Goal: Find specific page/section: Find specific page/section

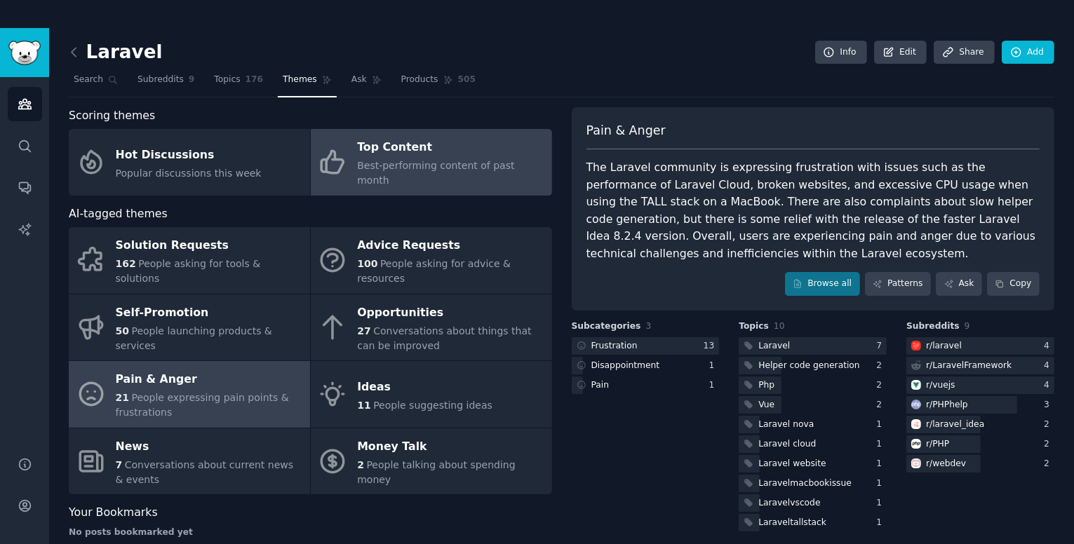
click at [420, 161] on span "Best-performing content of past month" at bounding box center [435, 173] width 157 height 26
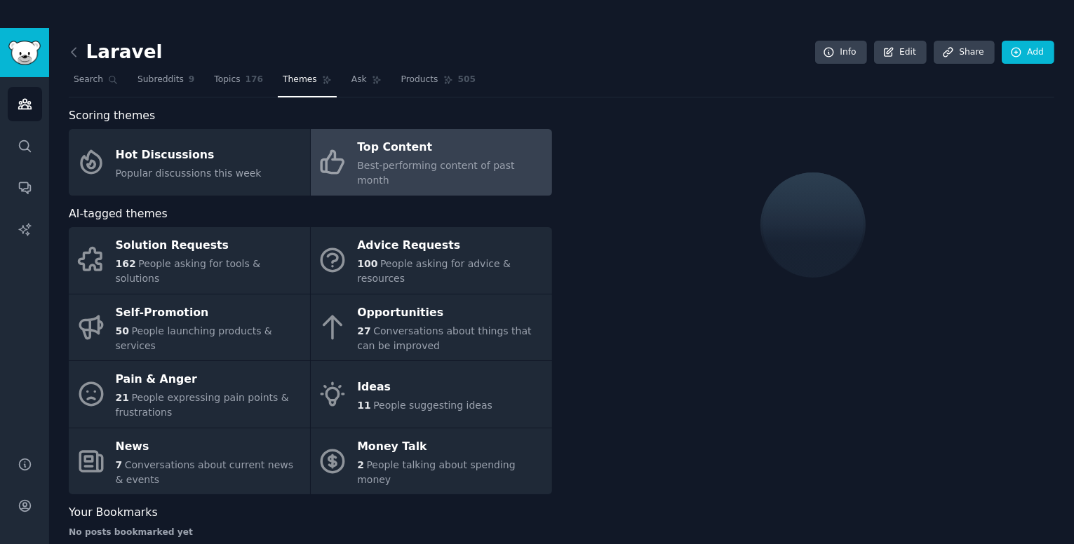
click at [271, 186] on div "Scoring themes Hot Discussions Popular discussions this week Top Content Best-p…" at bounding box center [310, 328] width 483 height 442
click at [64, 52] on div "Laravel Info Edit Share Add Search Subreddits 9 Topics 176 Themes Ask Products …" at bounding box center [561, 300] width 1025 height 544
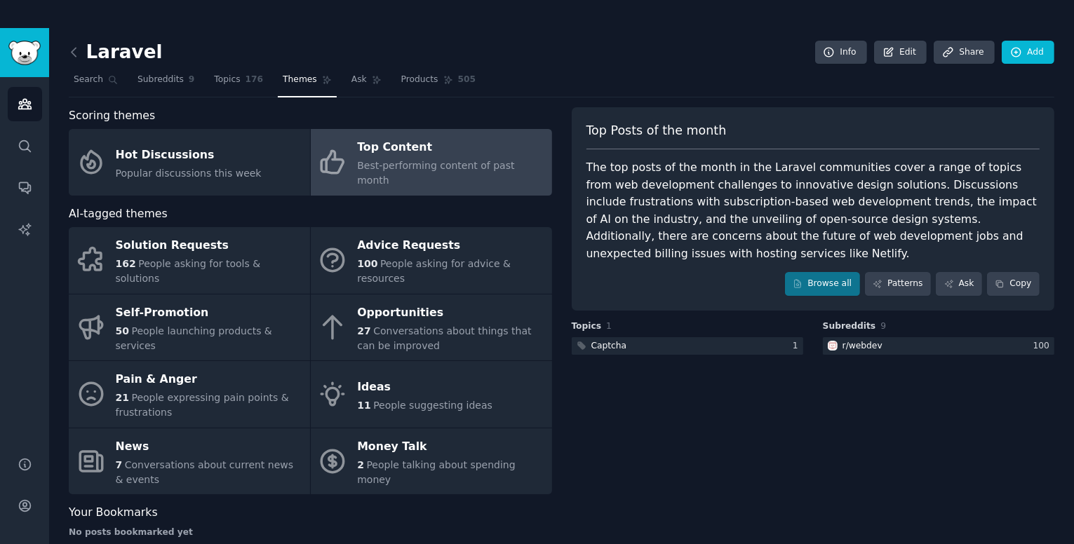
click at [105, 50] on h2 "Laravel" at bounding box center [116, 52] width 94 height 22
click at [93, 34] on div "Laravel Info Edit Share Add Search Subreddits 9 Topics 176 Themes Ask Products …" at bounding box center [561, 300] width 1025 height 544
click at [74, 51] on icon at bounding box center [74, 52] width 15 height 15
